Goal: Task Accomplishment & Management: Manage account settings

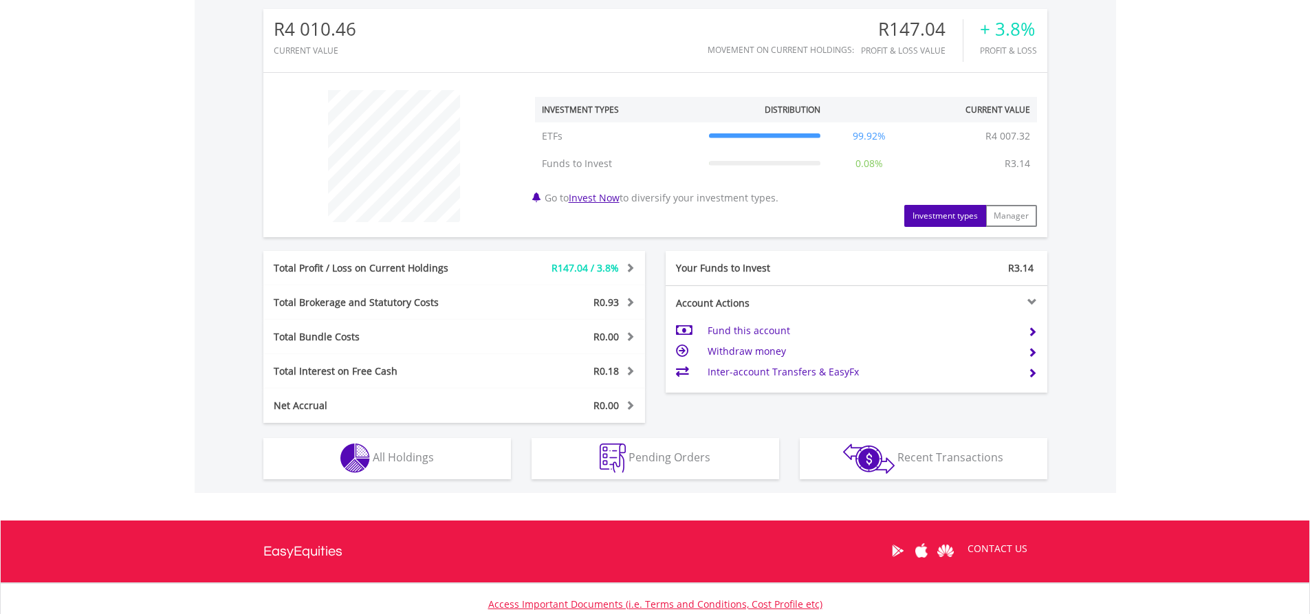
scroll to position [550, 0]
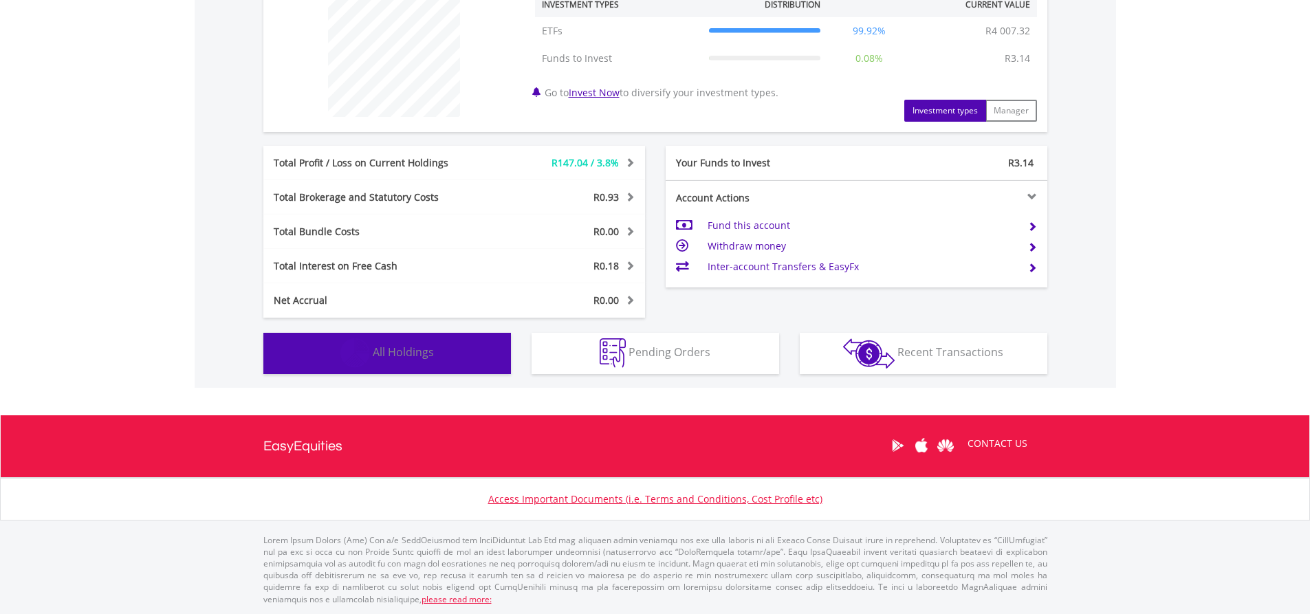
click at [426, 356] on span "All Holdings" at bounding box center [403, 352] width 61 height 15
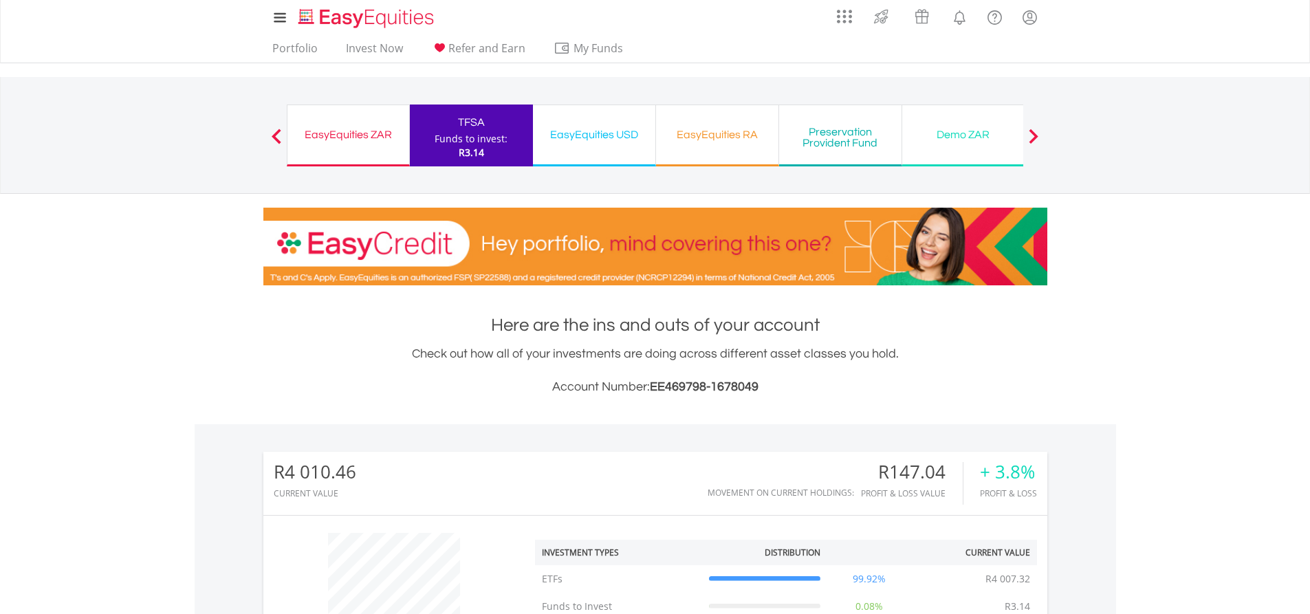
scroll to position [0, 0]
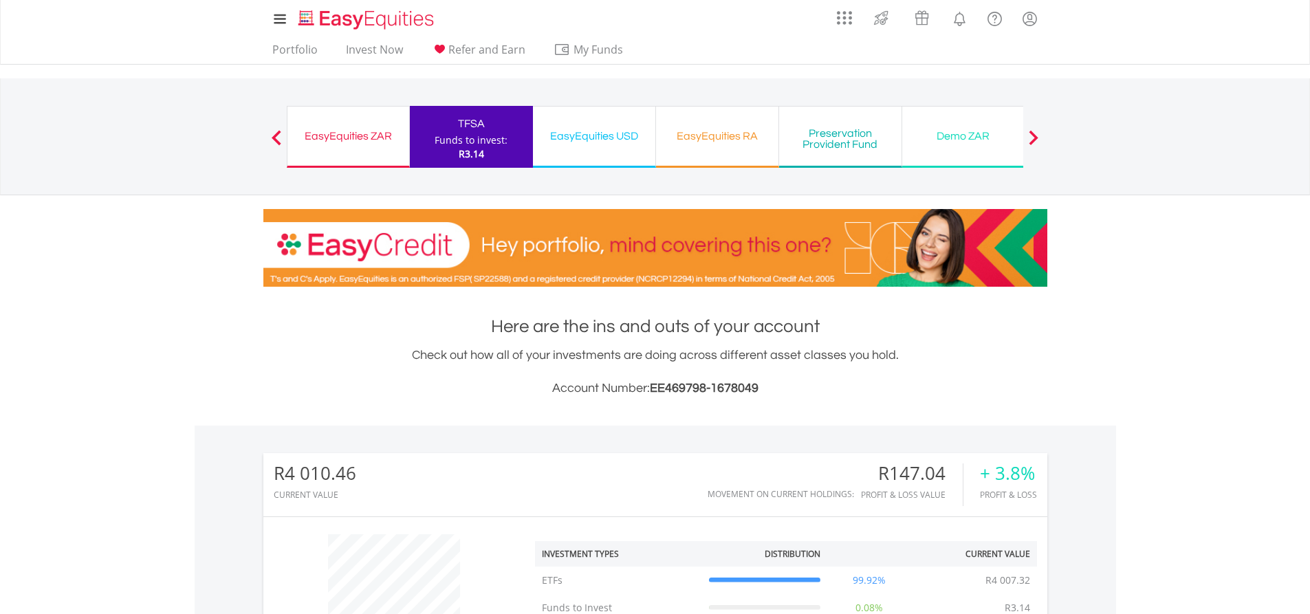
click at [375, 132] on div "EasyEquities ZAR" at bounding box center [348, 136] width 105 height 19
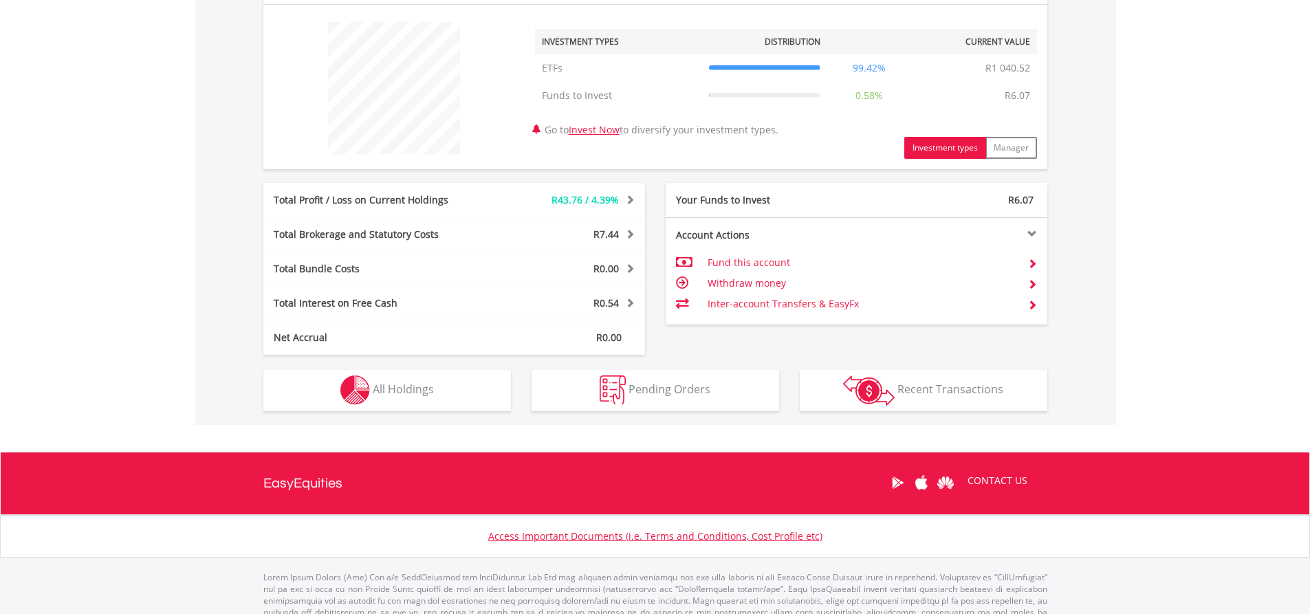
scroll to position [481, 0]
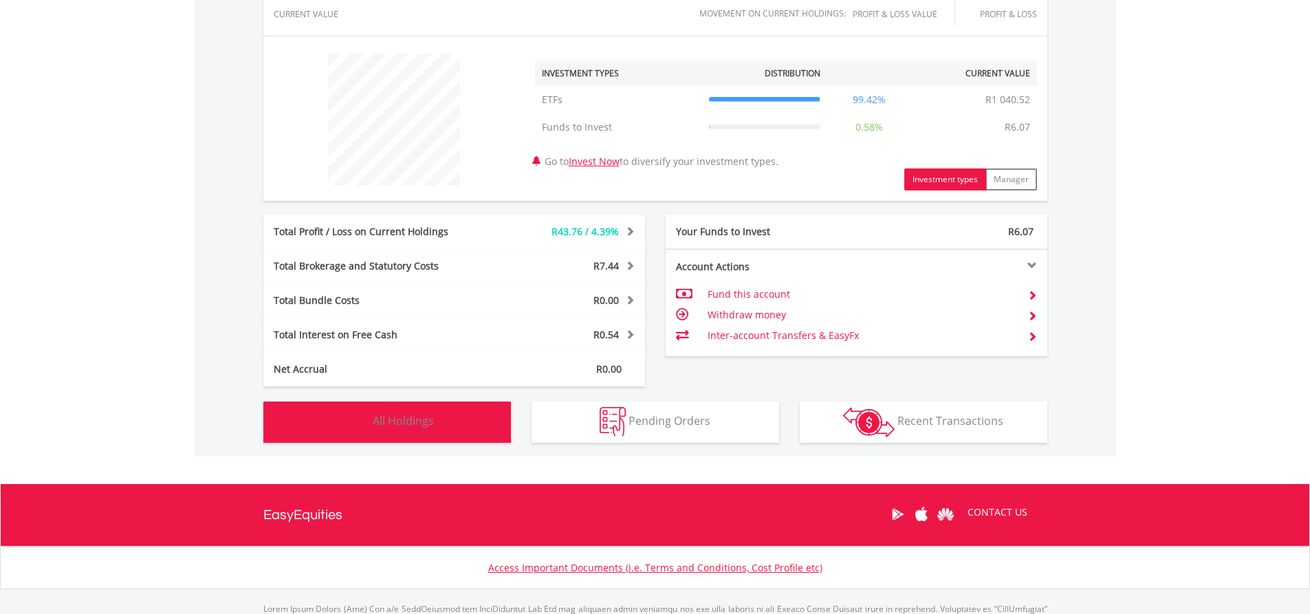
click at [451, 424] on button "Holdings All Holdings" at bounding box center [387, 422] width 248 height 41
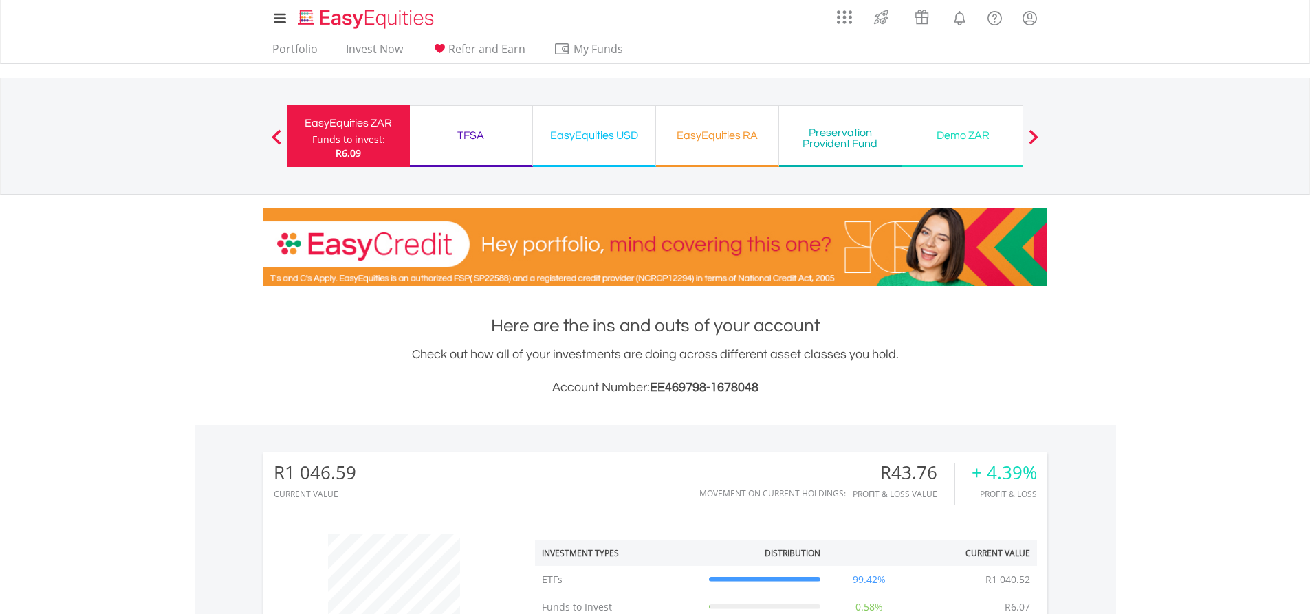
scroll to position [0, 0]
click at [382, 51] on link "Invest Now" at bounding box center [374, 53] width 68 height 21
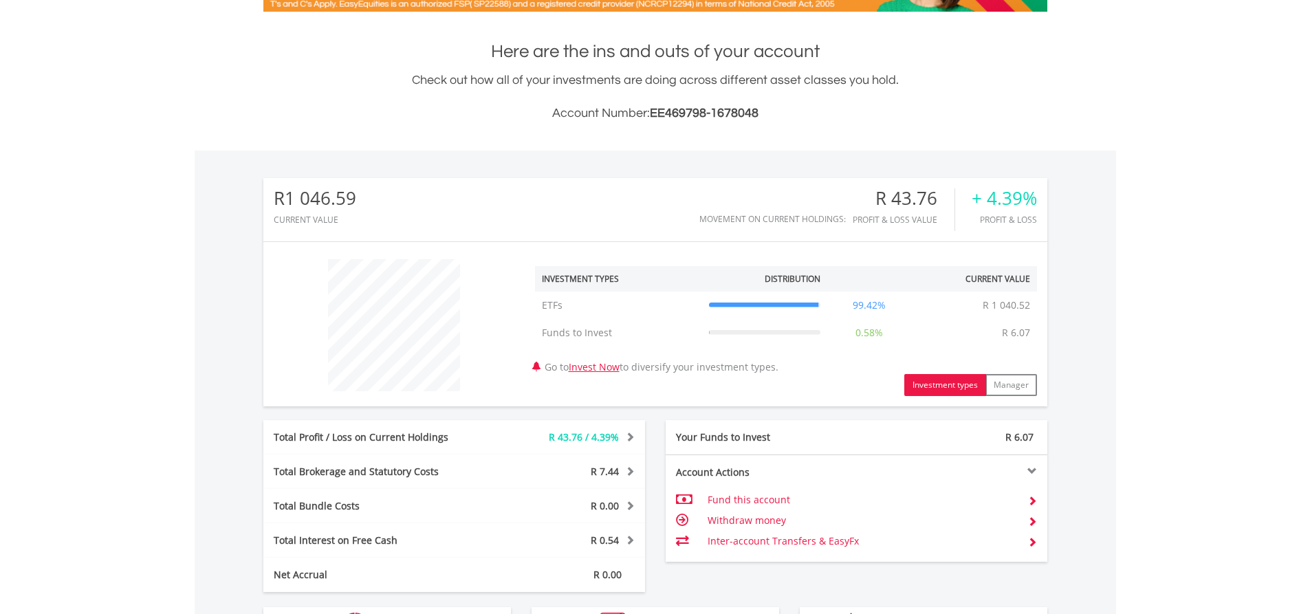
scroll to position [132, 261]
click at [733, 499] on td "Fund this account" at bounding box center [862, 500] width 309 height 21
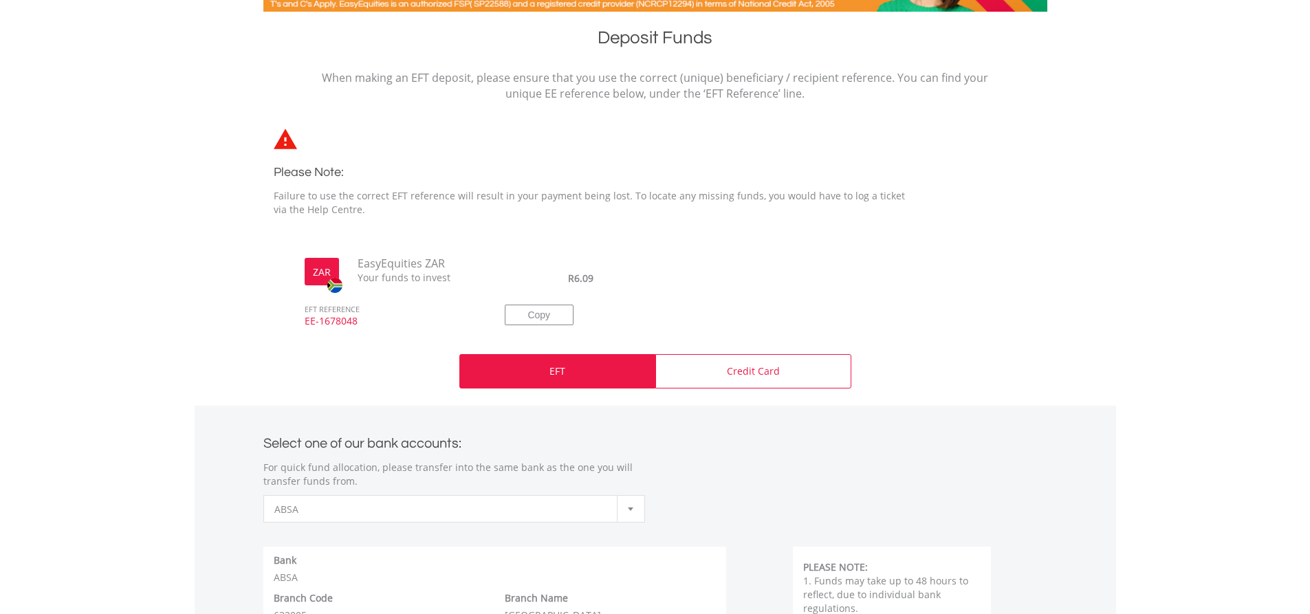
click at [562, 367] on p "EFT" at bounding box center [558, 372] width 16 height 14
click at [558, 369] on p "EFT" at bounding box center [558, 372] width 16 height 14
click at [548, 379] on div "EFT" at bounding box center [557, 371] width 196 height 34
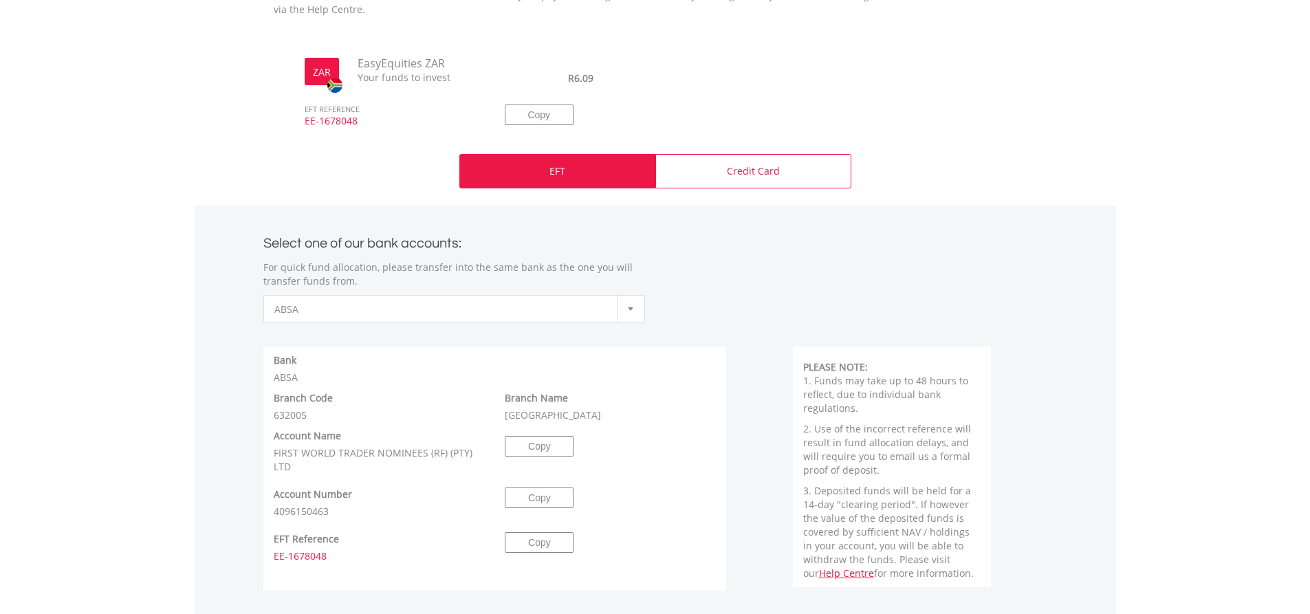
scroll to position [481, 0]
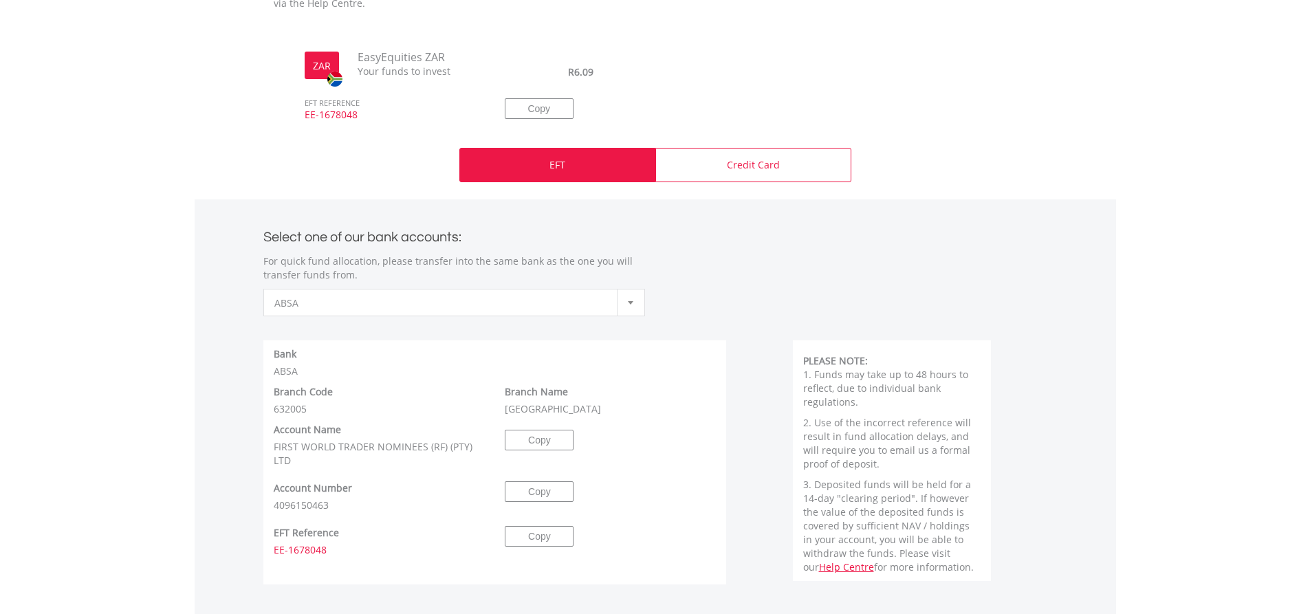
click at [637, 305] on div at bounding box center [631, 303] width 28 height 26
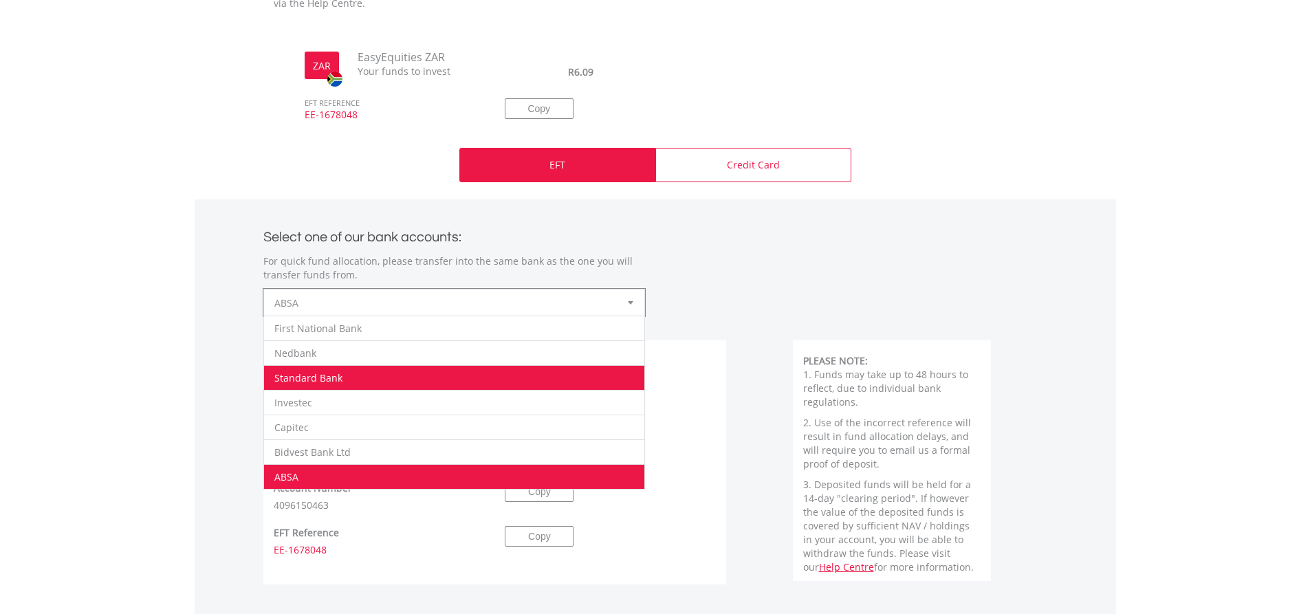
click at [306, 371] on li "Standard Bank" at bounding box center [454, 377] width 380 height 25
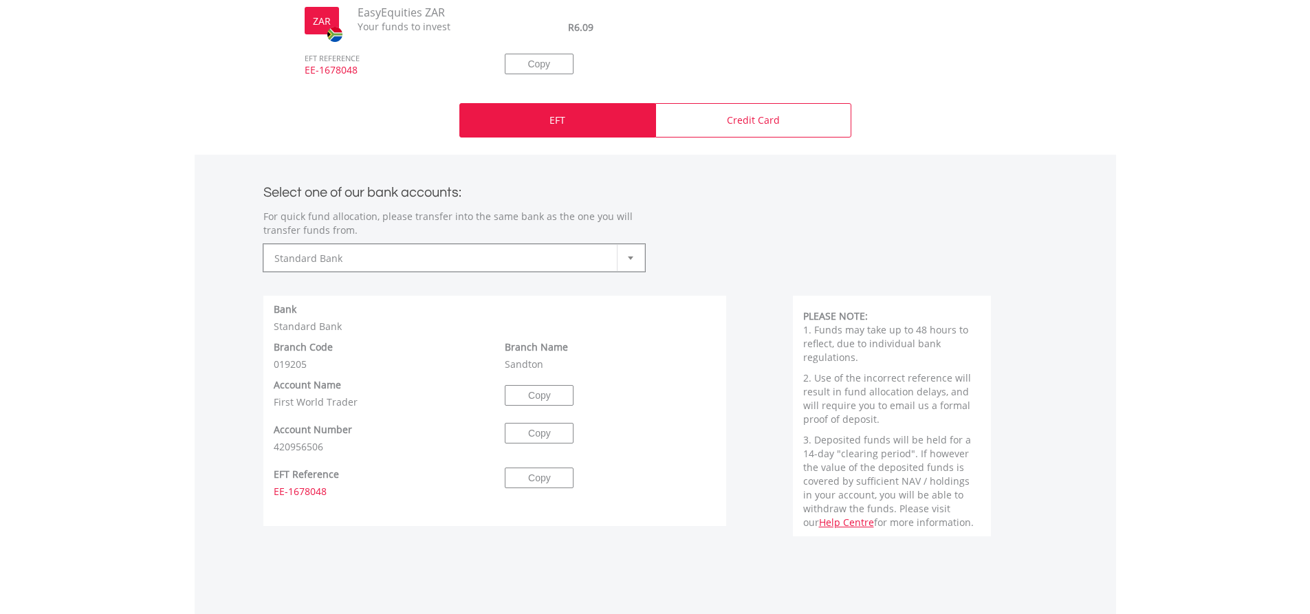
scroll to position [550, 0]
